Goal: Information Seeking & Learning: Learn about a topic

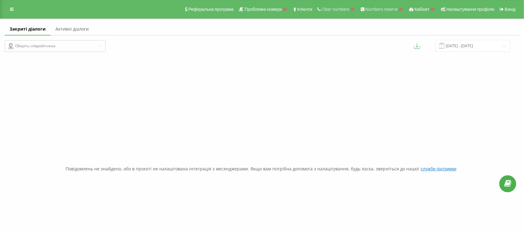
click at [72, 29] on link "Активні діалоги" at bounding box center [72, 29] width 43 height 12
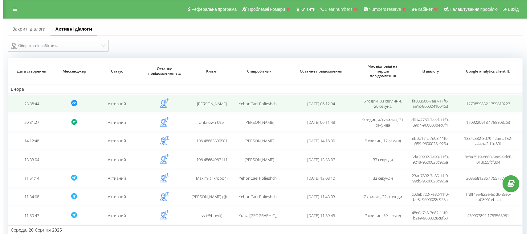
scroll to position [76, 0]
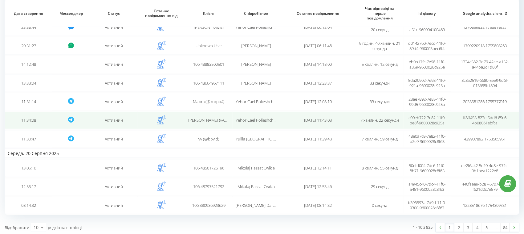
click at [213, 121] on td "Марина (@MaDin1)" at bounding box center [208, 120] width 47 height 17
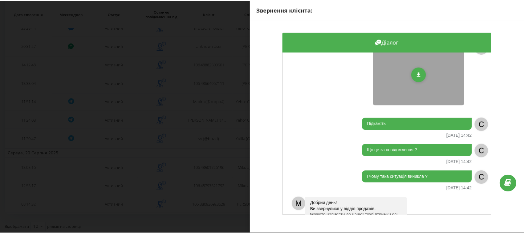
scroll to position [154, 0]
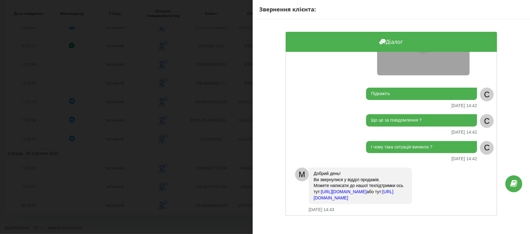
click at [203, 105] on div "Звернення клієнта: Діалог Вітаю 21.08.2025 14:34 C Потрібен менеджер 21.08.2025…" at bounding box center [265, 117] width 530 height 234
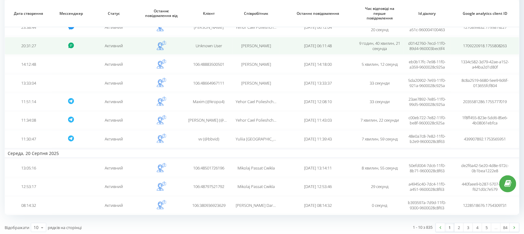
click at [241, 45] on span "Arina Marble Sukach" at bounding box center [256, 46] width 30 height 6
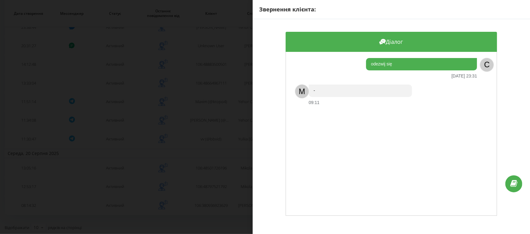
click at [195, 64] on div "Звернення клієнта: Діалог odezwij się 21.08.2025 23:31 C M - 09:11" at bounding box center [265, 117] width 530 height 234
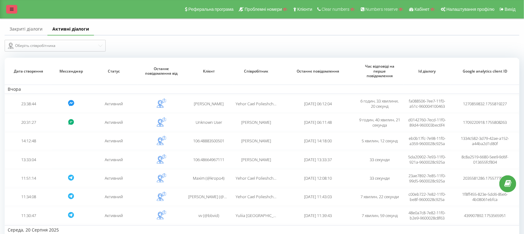
click at [13, 9] on icon at bounding box center [12, 9] width 4 height 4
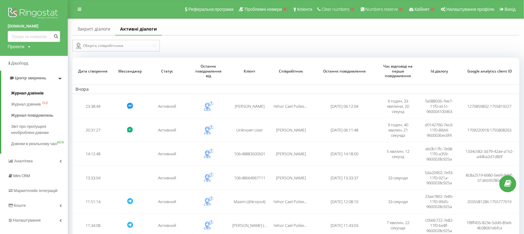
click at [26, 92] on span "Журнал дзвінків" at bounding box center [27, 93] width 33 height 6
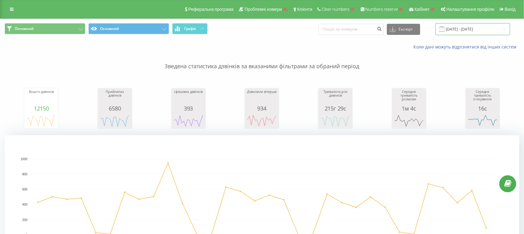
click at [479, 30] on input "22.07.2025 - 22.08.2025" at bounding box center [473, 29] width 75 height 12
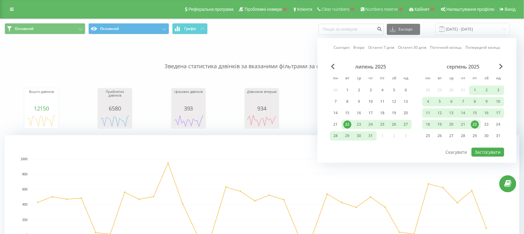
click at [259, 37] on div "Основний Основний Графік Експорт .csv .xls .xlsx 22.07.2025 - 22.08.2025 Сьогод…" at bounding box center [262, 29] width 524 height 21
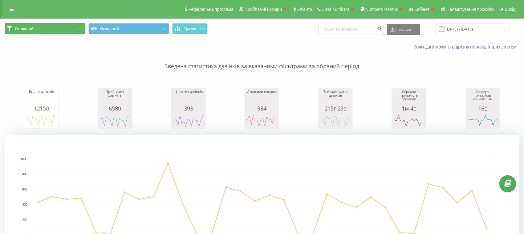
click at [65, 31] on button "Основний" at bounding box center [45, 28] width 81 height 11
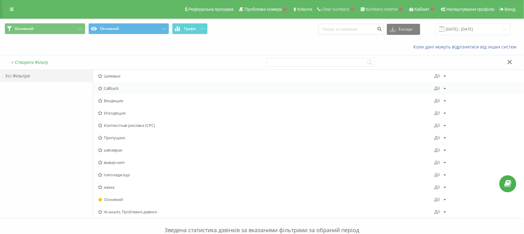
click at [114, 88] on span "Callback" at bounding box center [266, 88] width 337 height 4
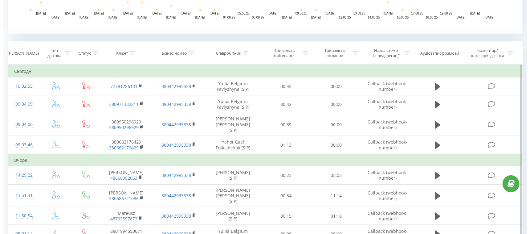
scroll to position [269, 0]
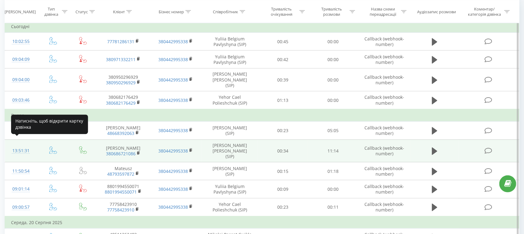
click at [21, 145] on div "13:51:31" at bounding box center [21, 151] width 20 height 12
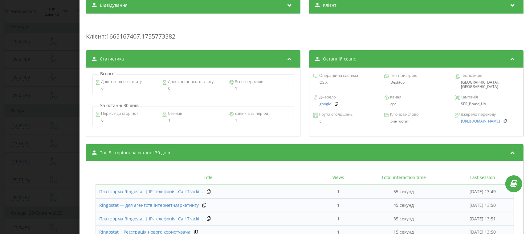
scroll to position [247, 0]
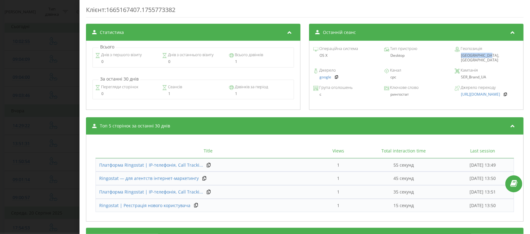
drag, startPoint x: 453, startPoint y: 56, endPoint x: 486, endPoint y: 56, distance: 33.6
click at [486, 56] on div "Odesa, Ukraine" at bounding box center [487, 57] width 64 height 9
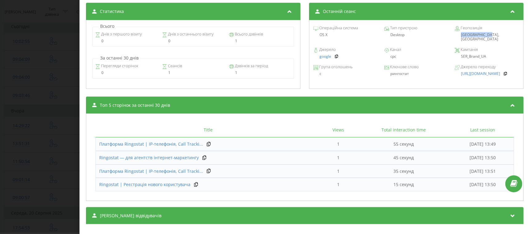
scroll to position [278, 0]
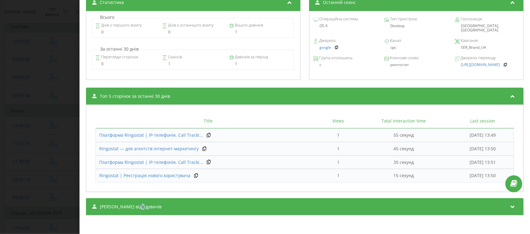
click at [138, 207] on span "Сеанси відвідувачів" at bounding box center [131, 206] width 62 height 6
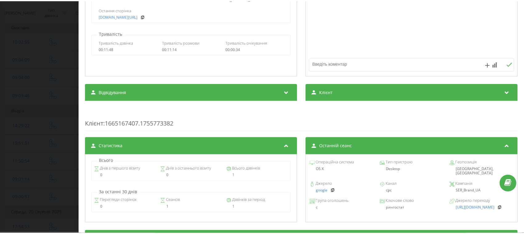
scroll to position [185, 0]
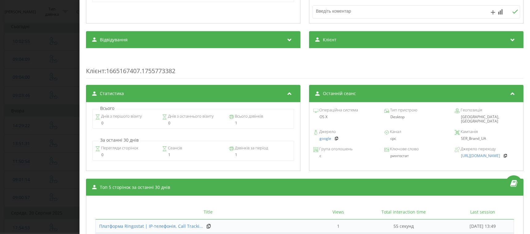
click at [48, 100] on div "Дзвінок : 1755773491.29206 1 x - 11:22 00:00 00:00 Транскрипція 00:00 Добрий де…" at bounding box center [265, 117] width 530 height 234
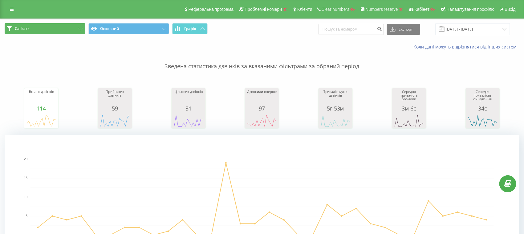
click at [61, 29] on button "Callback" at bounding box center [45, 28] width 81 height 11
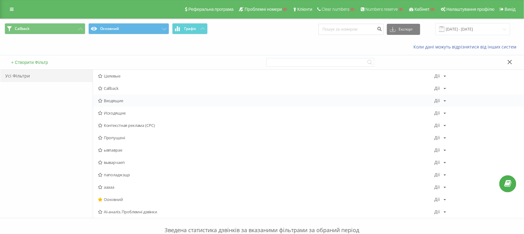
click at [109, 102] on span "Входящие" at bounding box center [266, 100] width 337 height 4
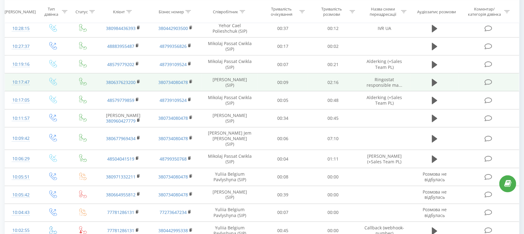
scroll to position [346, 0]
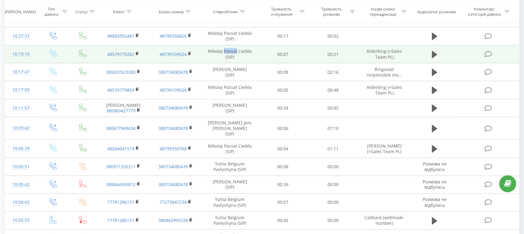
drag, startPoint x: 225, startPoint y: 49, endPoint x: 237, endPoint y: 50, distance: 12.7
click at [237, 50] on td "Mikolaj Passat Cwikla (SIP)" at bounding box center [230, 54] width 56 height 18
copy td "Passat"
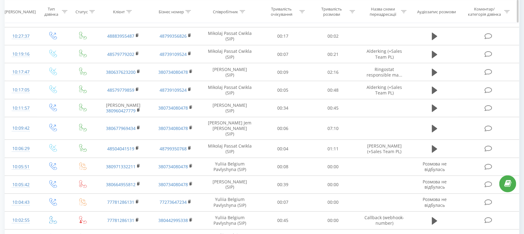
click at [243, 13] on icon at bounding box center [243, 11] width 6 height 3
click at [237, 52] on input "text" at bounding box center [230, 56] width 54 height 11
paste input "Passat"
type input "Passat"
click at [247, 65] on span "OK" at bounding box center [242, 68] width 17 height 10
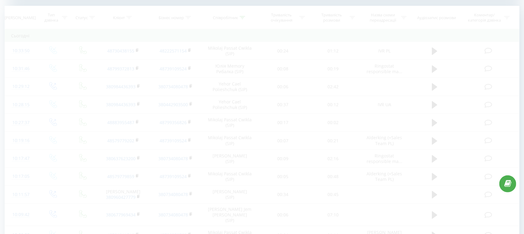
scroll to position [346, 0]
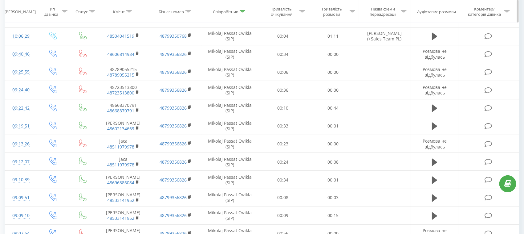
click at [66, 12] on icon at bounding box center [65, 11] width 6 height 3
click at [55, 55] on div "Введіть значення" at bounding box center [50, 56] width 44 height 5
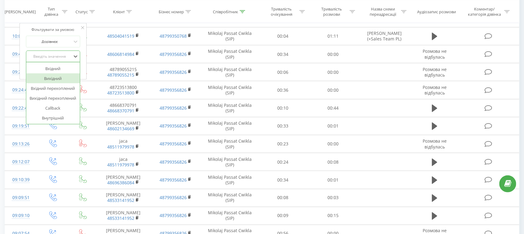
click at [52, 80] on div "Вихідний" at bounding box center [53, 78] width 54 height 10
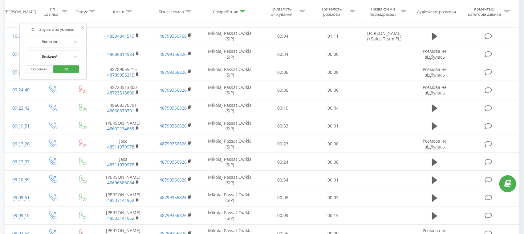
click at [65, 72] on span "OK" at bounding box center [66, 69] width 17 height 10
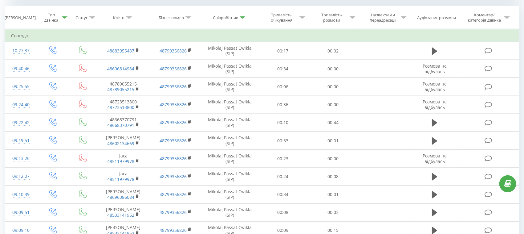
scroll to position [346, 0]
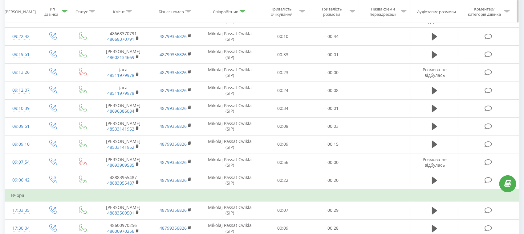
click at [91, 10] on icon at bounding box center [92, 11] width 6 height 3
click at [86, 54] on div "Введіть значення" at bounding box center [80, 56] width 44 height 5
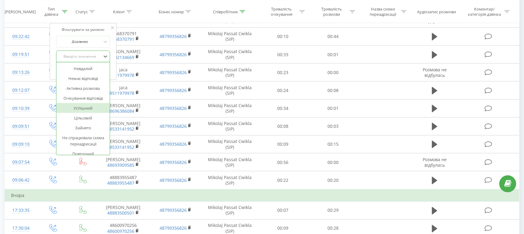
click at [80, 107] on div "Успішний" at bounding box center [83, 108] width 54 height 10
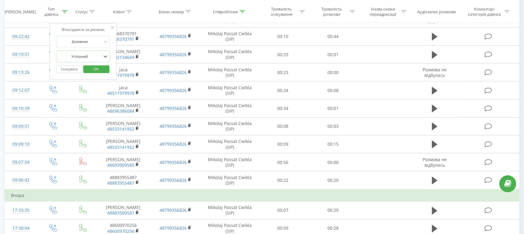
click at [96, 69] on span "OK" at bounding box center [96, 69] width 17 height 10
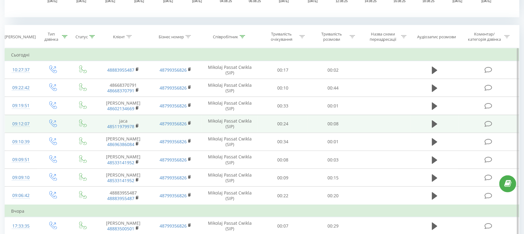
scroll to position [269, 0]
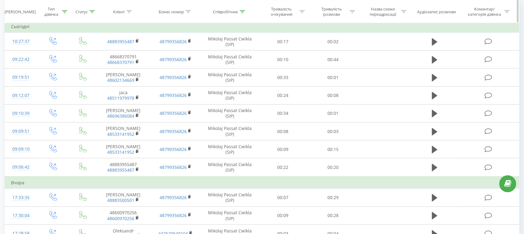
click at [354, 13] on icon at bounding box center [353, 11] width 6 height 3
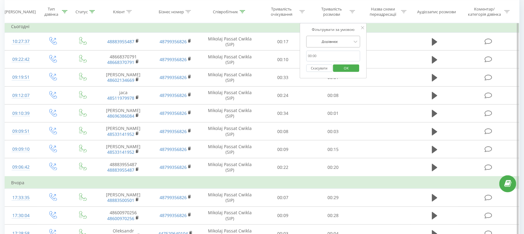
click at [341, 43] on div at bounding box center [330, 42] width 44 height 6
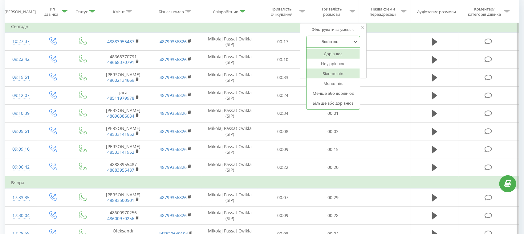
click at [334, 74] on div "Більше ніж" at bounding box center [334, 73] width 54 height 10
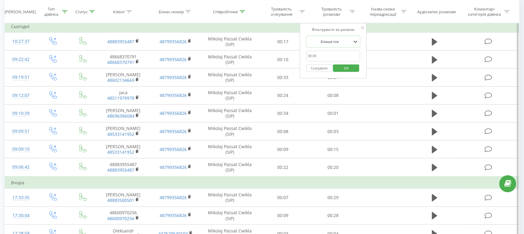
click at [310, 55] on input "text" at bounding box center [333, 56] width 54 height 11
type input "01:00"
click at [348, 64] on span "OK" at bounding box center [346, 68] width 17 height 10
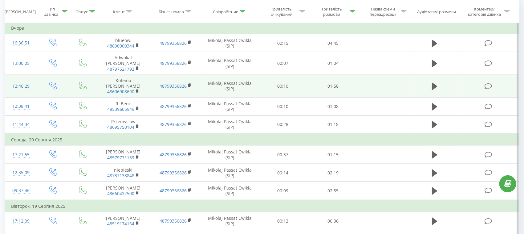
scroll to position [269, 0]
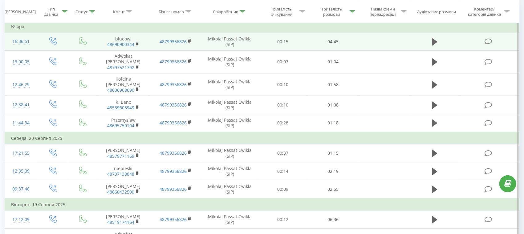
click at [362, 39] on td at bounding box center [384, 42] width 52 height 18
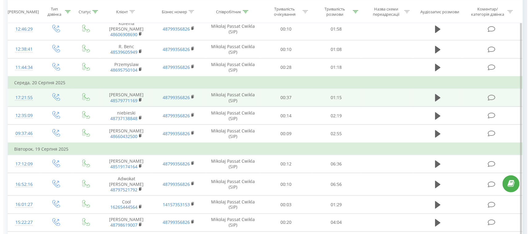
scroll to position [385, 0]
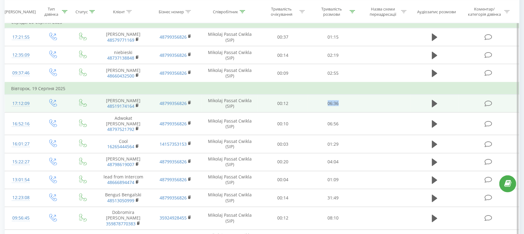
drag, startPoint x: 326, startPoint y: 104, endPoint x: 346, endPoint y: 104, distance: 20.3
click at [346, 104] on td "06:36" at bounding box center [333, 103] width 50 height 18
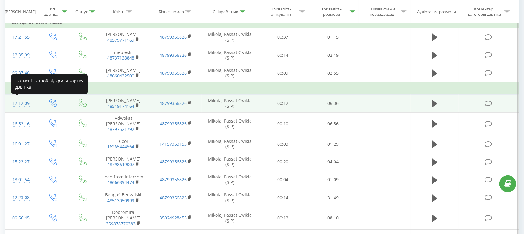
click at [11, 100] on div "17:12:09" at bounding box center [21, 103] width 20 height 12
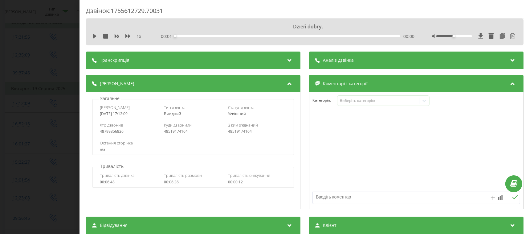
click at [353, 63] on div "Аналіз дзвінка" at bounding box center [416, 59] width 215 height 17
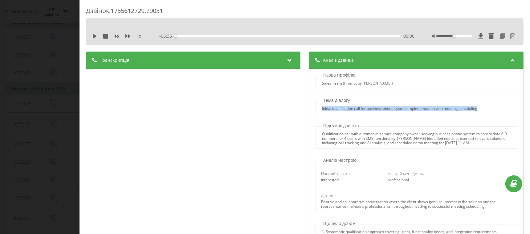
drag, startPoint x: 317, startPoint y: 107, endPoint x: 479, endPoint y: 109, distance: 161.8
click at [479, 109] on div "Initial qualification call for business phone system implementation with meetin…" at bounding box center [416, 108] width 201 height 4
click at [475, 98] on div at bounding box center [475, 98] width 0 height 0
click at [480, 134] on div "Qualification call with automotive service company owner seeking business phone…" at bounding box center [416, 138] width 189 height 13
drag, startPoint x: 316, startPoint y: 134, endPoint x: 500, endPoint y: 145, distance: 184.6
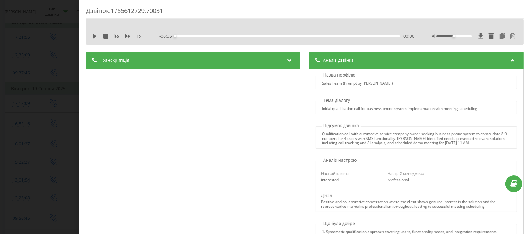
click at [500, 145] on div "Qualification call with automotive service company owner seeking business phone…" at bounding box center [417, 137] width 202 height 22
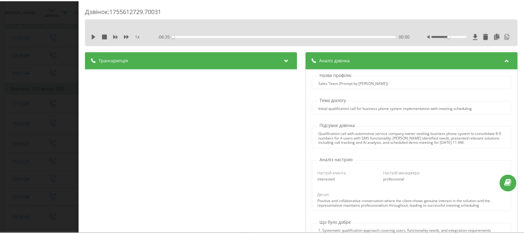
scroll to position [77, 0]
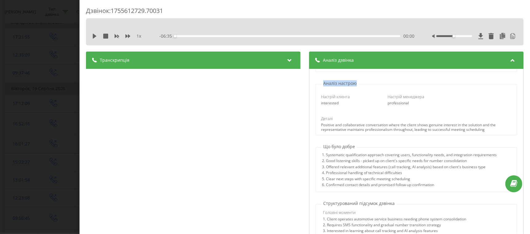
drag, startPoint x: 320, startPoint y: 84, endPoint x: 359, endPoint y: 83, distance: 39.2
click at [359, 83] on div "Аналіз настрою Настрій клієнта interested Настрій менеджера professional Деталі…" at bounding box center [417, 107] width 208 height 55
drag, startPoint x: 323, startPoint y: 96, endPoint x: 335, endPoint y: 95, distance: 12.0
click at [335, 95] on span "Настрій клієнта" at bounding box center [335, 97] width 29 height 6
drag, startPoint x: 401, startPoint y: 96, endPoint x: 409, endPoint y: 94, distance: 8.6
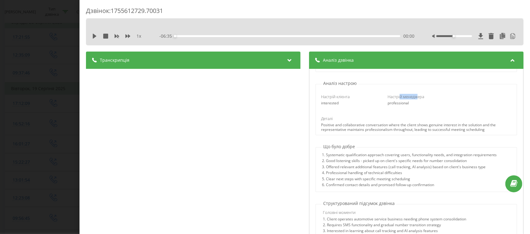
click at [412, 93] on div "Настрій клієнта interested Настрій менеджера professional" at bounding box center [416, 99] width 199 height 20
drag, startPoint x: 327, startPoint y: 97, endPoint x: 340, endPoint y: 98, distance: 13.6
click at [341, 97] on span "Настрій клієнта" at bounding box center [335, 97] width 29 height 6
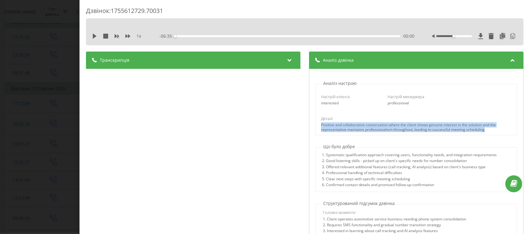
drag, startPoint x: 317, startPoint y: 124, endPoint x: 494, endPoint y: 129, distance: 177.0
click at [494, 129] on div "Деталі Positive and collaborative conversation where the client shows genuine i…" at bounding box center [416, 124] width 199 height 16
click at [490, 132] on div at bounding box center [490, 132] width 0 height 0
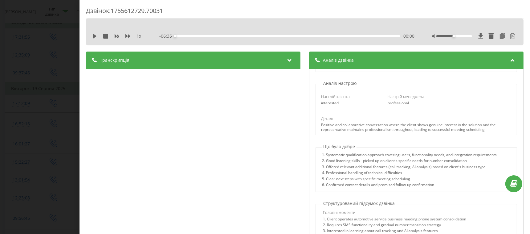
click at [389, 179] on div "5. Clear next steps with specific meeting scheduling" at bounding box center [409, 180] width 175 height 6
click at [47, 133] on div "Дзвінок : 1755612729.70031 1 x - 06:35 00:00 00:00 Транскрипція 00:00 Dzień dob…" at bounding box center [265, 117] width 530 height 234
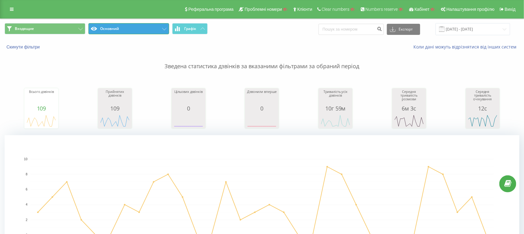
click at [131, 31] on button "Основний" at bounding box center [128, 28] width 81 height 11
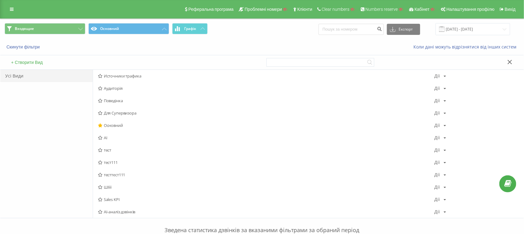
click at [117, 213] on span "AI-аналіз дзвінків" at bounding box center [266, 211] width 337 height 4
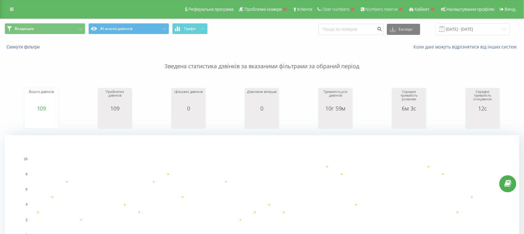
scroll to position [268, 0]
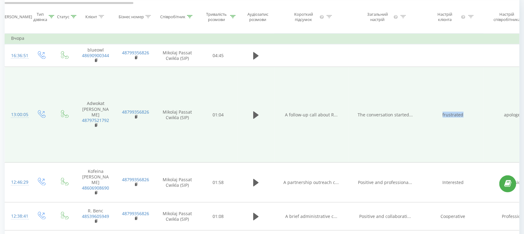
drag, startPoint x: 438, startPoint y: 120, endPoint x: 464, endPoint y: 123, distance: 26.4
click at [464, 123] on td "frustrated" at bounding box center [454, 115] width 62 height 96
copy td "frustrated"
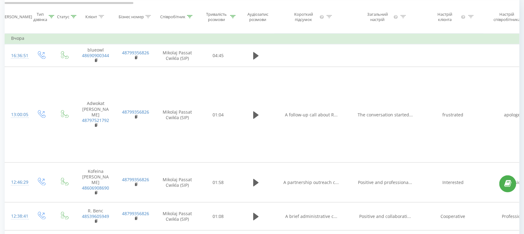
click at [470, 18] on icon at bounding box center [472, 16] width 6 height 3
click at [446, 69] on input "text" at bounding box center [453, 66] width 54 height 11
paste input "frustrated"
type input "frustrated"
click at [432, 43] on div "Фільтрувати за умовою" at bounding box center [453, 40] width 54 height 6
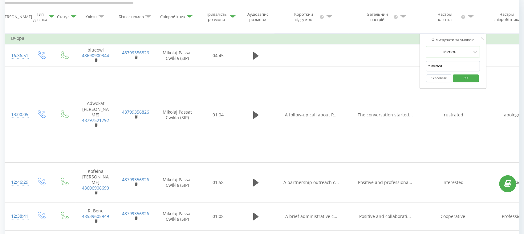
click at [464, 82] on span "OK" at bounding box center [466, 78] width 17 height 10
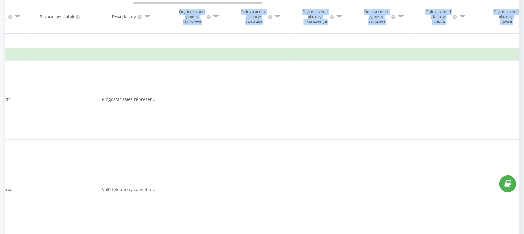
scroll to position [461, 0]
drag, startPoint x: 119, startPoint y: 4, endPoint x: 179, endPoint y: 11, distance: 61.1
click at [179, 11] on div "Дата дзвінка Тип дзвінка Статус Клієнт Бізнес номер Співробітник Тривалість роз…" at bounding box center [262, 17] width 515 height 34
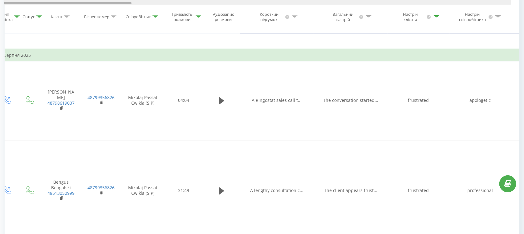
scroll to position [0, 0]
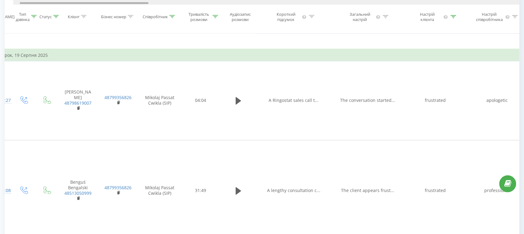
drag, startPoint x: 171, startPoint y: 3, endPoint x: 47, endPoint y: 6, distance: 124.6
click at [47, 6] on div "Дата дзвінка Тип дзвінка Статус Клієнт Бізнес номер Співробітник Тривалість роз…" at bounding box center [262, 17] width 515 height 34
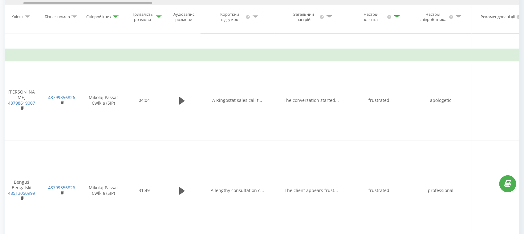
scroll to position [0, 84]
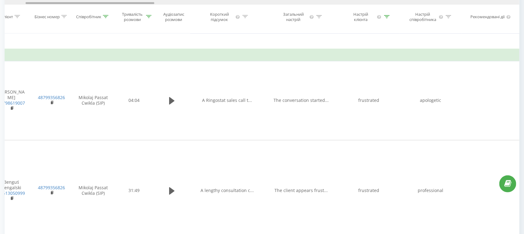
drag, startPoint x: 131, startPoint y: 4, endPoint x: 148, endPoint y: 3, distance: 16.6
click at [148, 3] on div at bounding box center [90, 3] width 129 height 2
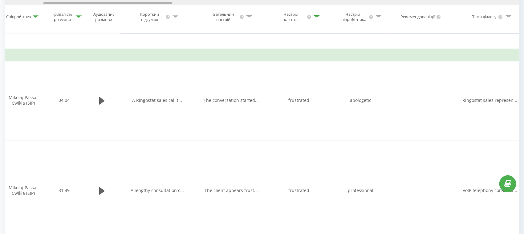
scroll to position [0, 237]
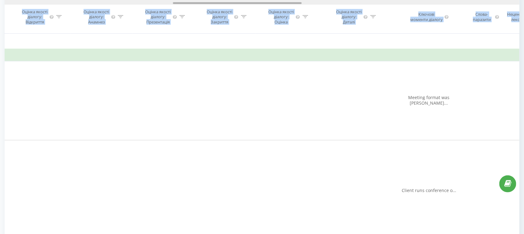
drag, startPoint x: 145, startPoint y: 4, endPoint x: 342, endPoint y: 18, distance: 198.1
click at [292, 8] on div "Дата дзвінка Тип дзвінка Статус Клієнт Бізнес номер Співробітник Тривалість роз…" at bounding box center [262, 17] width 515 height 34
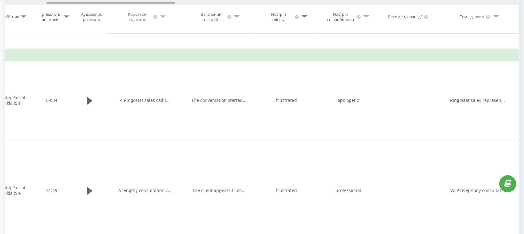
drag, startPoint x: 285, startPoint y: 3, endPoint x: 158, endPoint y: -2, distance: 126.8
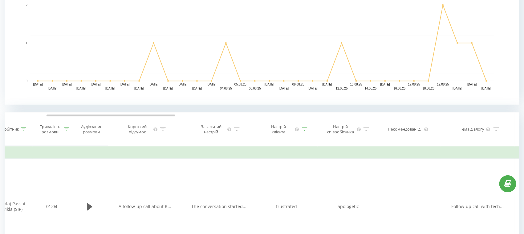
scroll to position [0, 0]
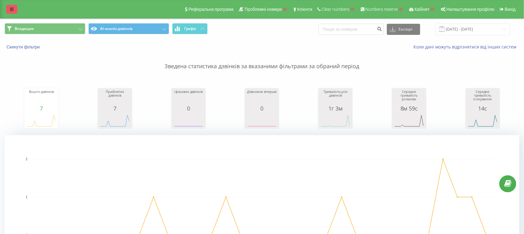
click at [9, 11] on link at bounding box center [11, 9] width 11 height 9
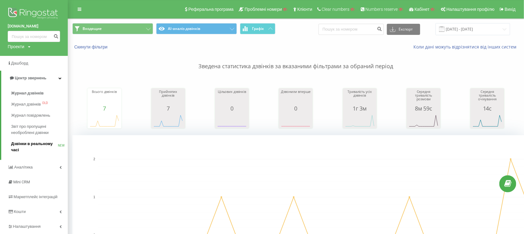
click at [18, 141] on span "Дзвінки в реальному часі" at bounding box center [34, 147] width 47 height 12
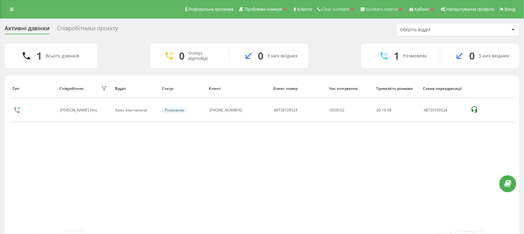
click at [116, 28] on div "Співробітники проєкту" at bounding box center [87, 30] width 61 height 10
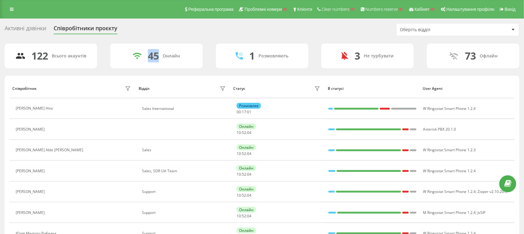
drag, startPoint x: 146, startPoint y: 57, endPoint x: 160, endPoint y: 56, distance: 13.9
click at [160, 56] on div "45 Онлайн" at bounding box center [156, 55] width 92 height 25
click at [165, 29] on div "Активні дзвінки Співробітники проєкту Оберіть відділ" at bounding box center [262, 29] width 515 height 13
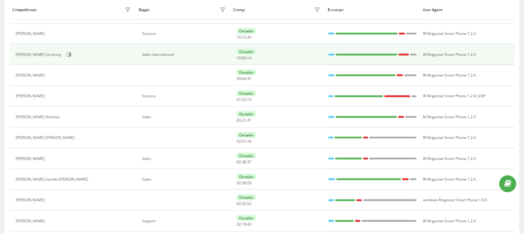
scroll to position [269, 0]
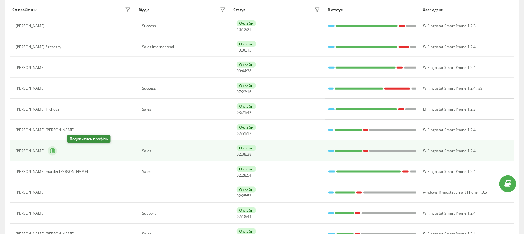
click at [55, 151] on icon at bounding box center [52, 150] width 5 height 5
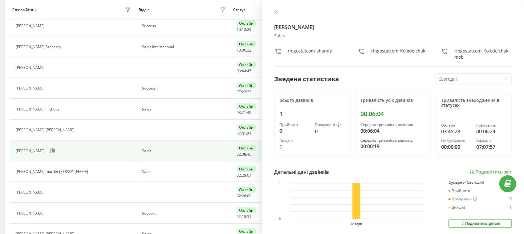
click at [465, 81] on div at bounding box center [469, 79] width 61 height 7
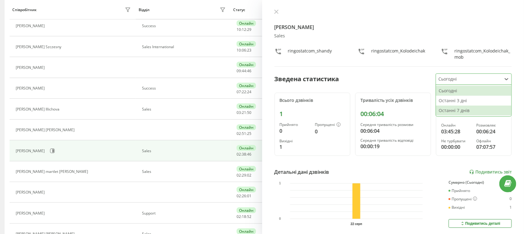
click at [462, 113] on div "Останні 7 днів" at bounding box center [474, 110] width 76 height 10
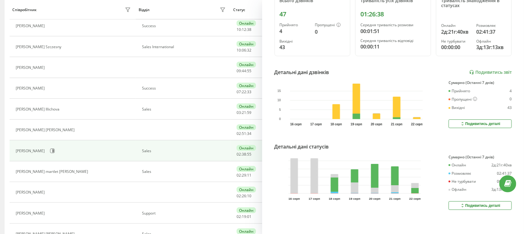
scroll to position [104, 0]
click at [486, 121] on div "Подивитись деталі" at bounding box center [480, 123] width 40 height 5
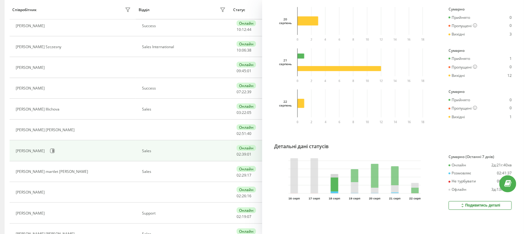
scroll to position [403, 0]
click at [470, 203] on div "Подивитись деталі" at bounding box center [480, 205] width 40 height 5
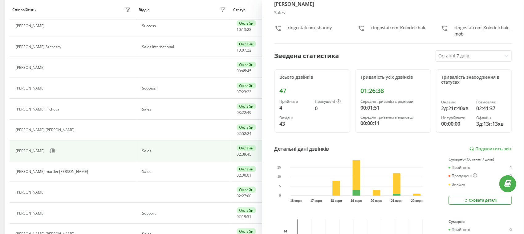
scroll to position [0, 0]
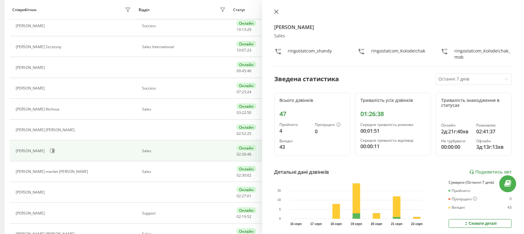
click at [277, 13] on icon at bounding box center [276, 12] width 4 height 4
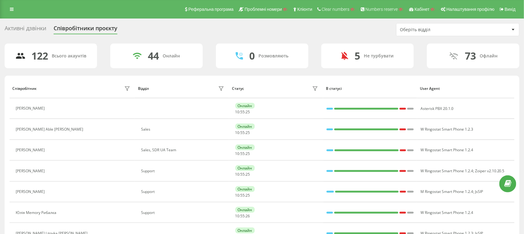
click at [13, 4] on div "Реферальна програма Проблемні номери Клієнти Clear numbers Numbers reserve Кабі…" at bounding box center [262, 9] width 524 height 18
click at [12, 13] on link at bounding box center [11, 9] width 11 height 9
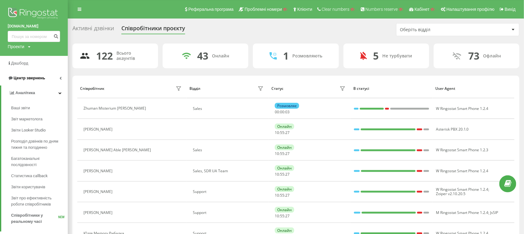
click at [25, 77] on span "Центр звернень" at bounding box center [29, 78] width 31 height 5
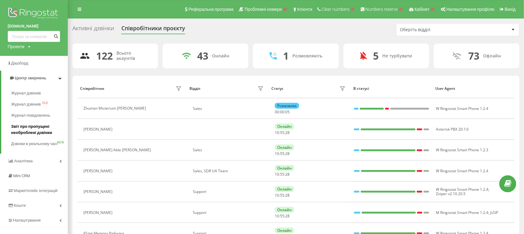
click at [30, 129] on span "Звіт про пропущені необроблені дзвінки" at bounding box center [38, 129] width 54 height 12
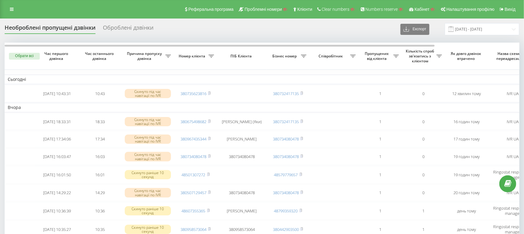
click at [129, 29] on div "Оброблені дзвінки" at bounding box center [128, 29] width 51 height 10
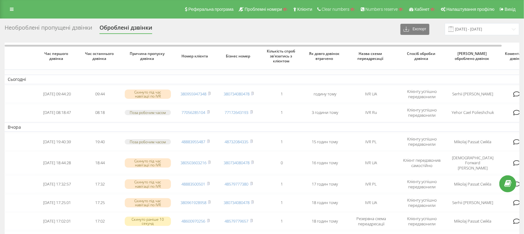
click at [75, 30] on div "Необроблені пропущені дзвінки" at bounding box center [49, 29] width 88 height 10
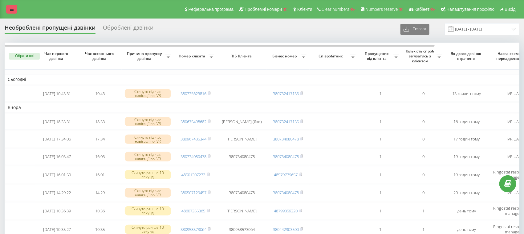
click at [15, 11] on link at bounding box center [11, 9] width 11 height 9
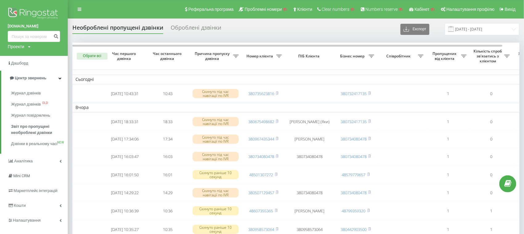
click at [36, 20] on img at bounding box center [34, 13] width 52 height 15
